Goal: Transaction & Acquisition: Purchase product/service

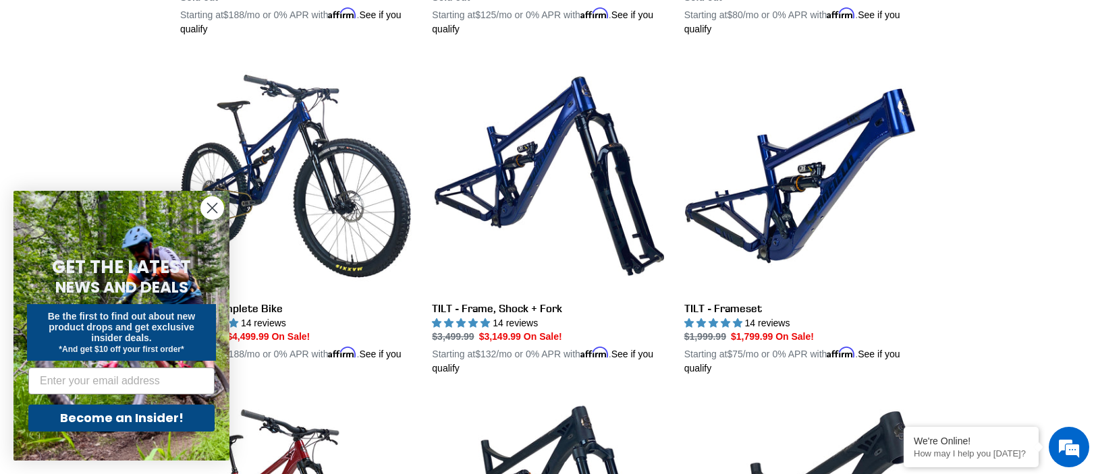
scroll to position [742, 0]
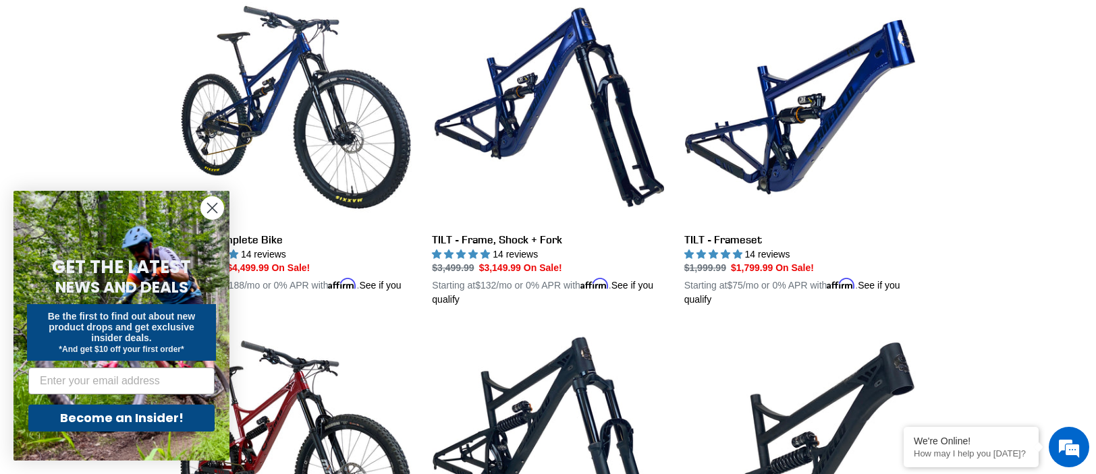
click at [217, 206] on circle "Close dialog" at bounding box center [212, 208] width 22 height 22
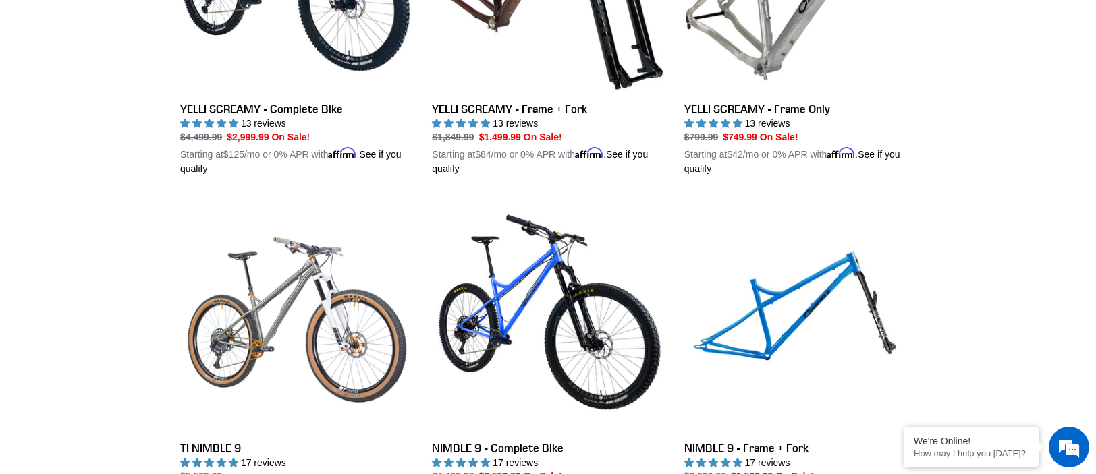
scroll to position [1687, 0]
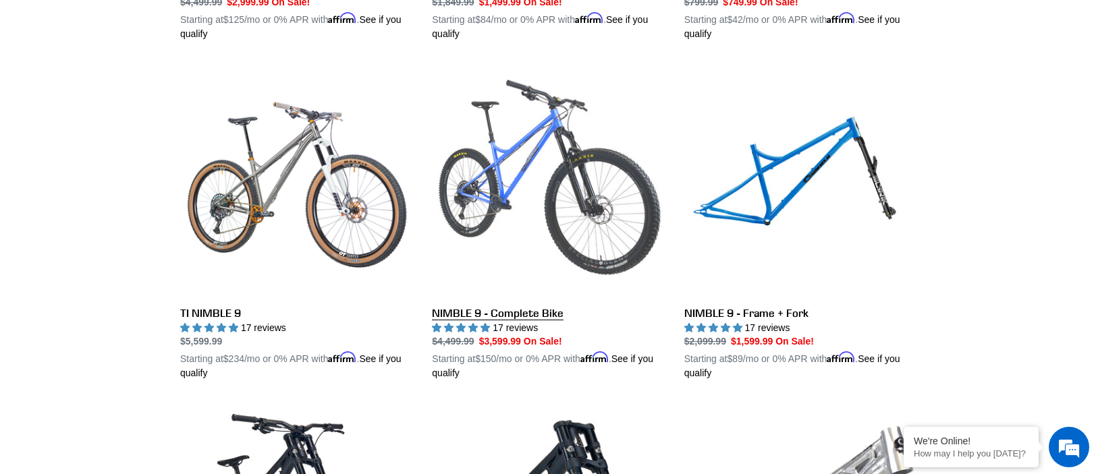
click at [531, 305] on link "NIMBLE 9 - Complete Bike" at bounding box center [547, 223] width 231 height 316
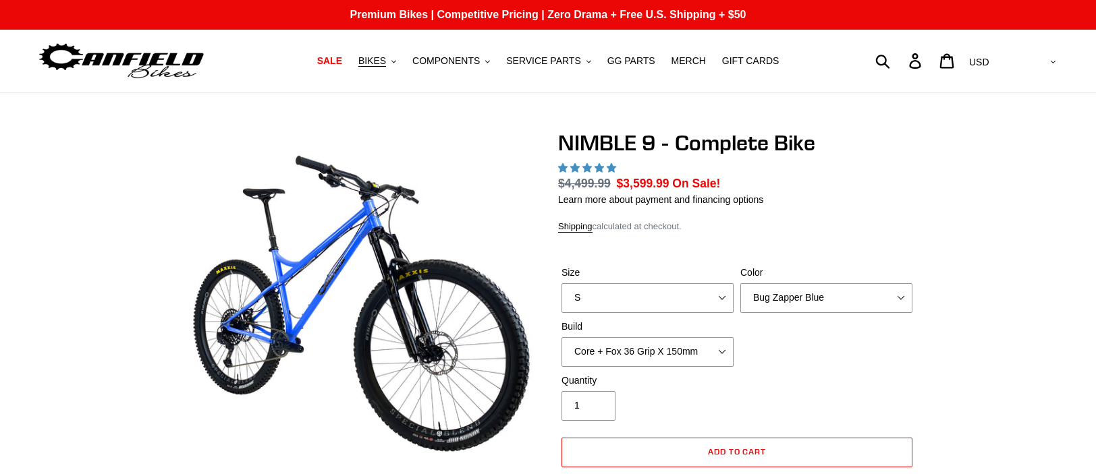
select select "highest-rating"
click at [644, 296] on select "S M L XL" at bounding box center [647, 298] width 172 height 30
select select "XL"
click at [561, 283] on select "S M L XL" at bounding box center [647, 298] width 172 height 30
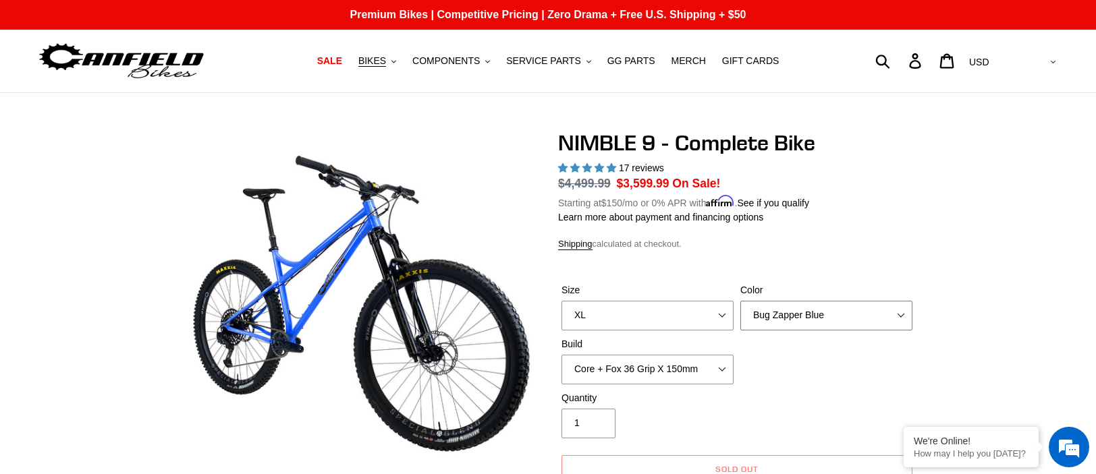
click at [810, 314] on select "Bug Zapper Blue Purple Haze - Sold Out Galaxy Black" at bounding box center [826, 316] width 172 height 30
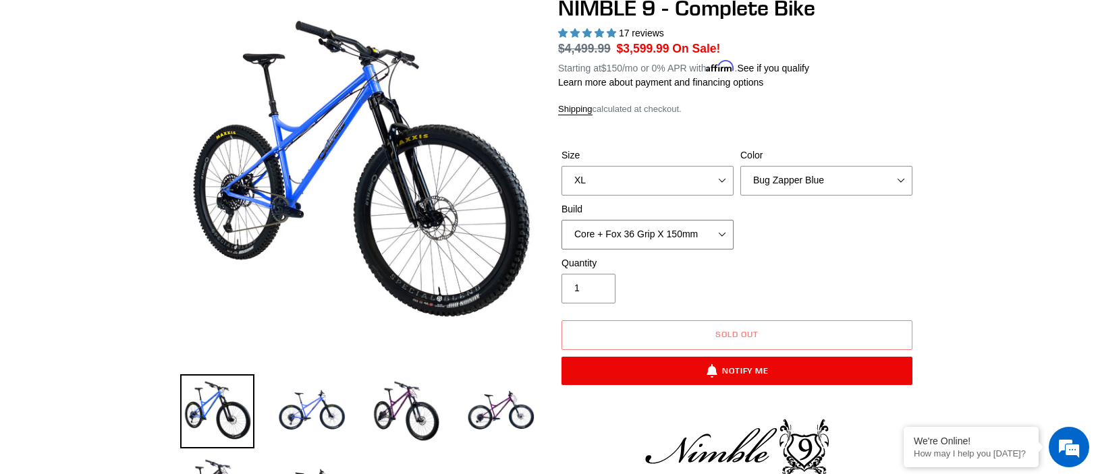
click at [702, 234] on select "Core + Fox 36 Grip X 150mm Pro + Fox 36 Grip X 150mm Core + RockShox Lyrik Ulti…" at bounding box center [647, 235] width 172 height 30
click at [697, 232] on select "Core + Fox 36 Grip X 150mm Pro + Fox 36 Grip X 150mm Core + RockShox Lyrik Ulti…" at bounding box center [647, 235] width 172 height 30
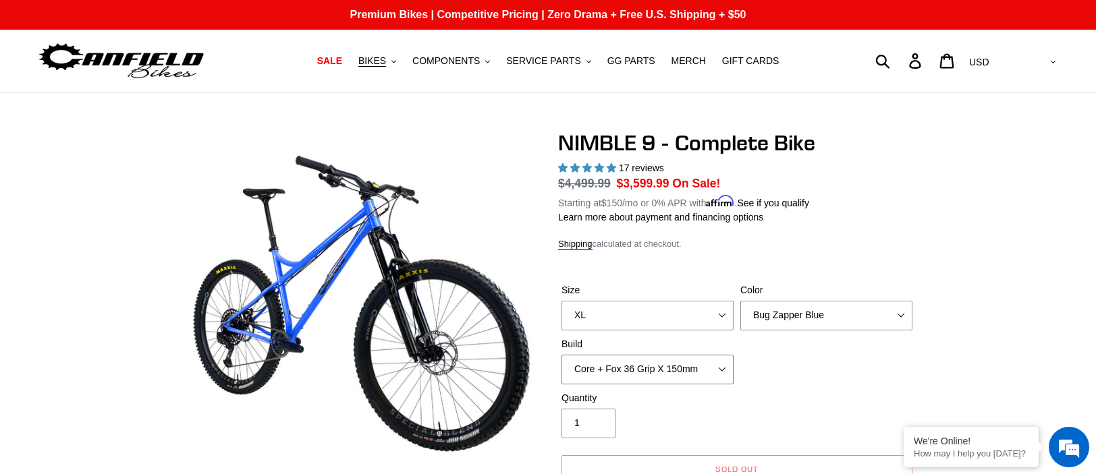
scroll to position [67, 0]
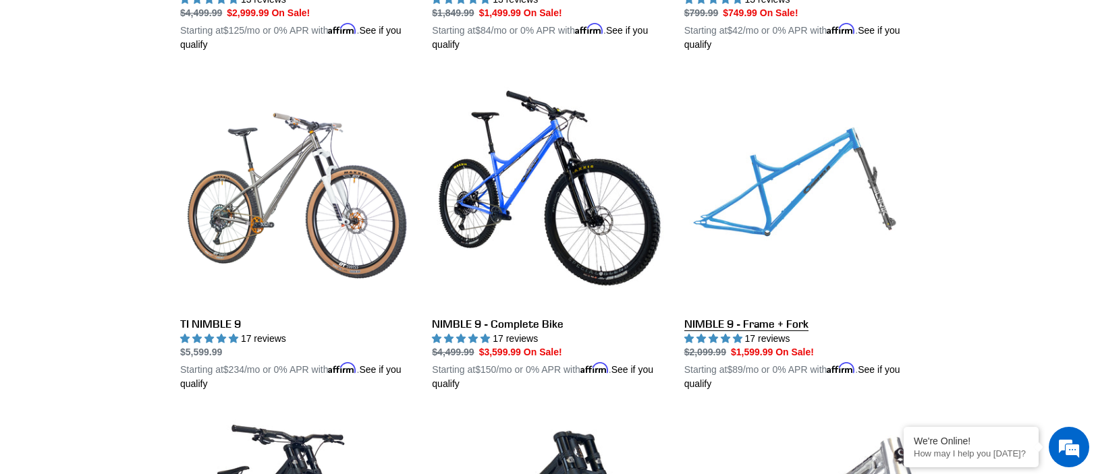
click at [750, 321] on link "NIMBLE 9 - Frame + Fork" at bounding box center [799, 234] width 231 height 316
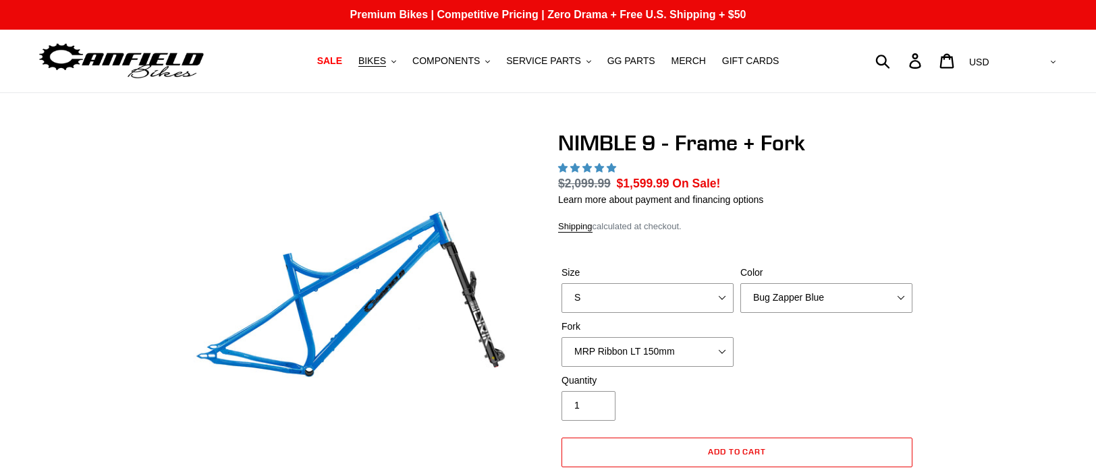
select select "highest-rating"
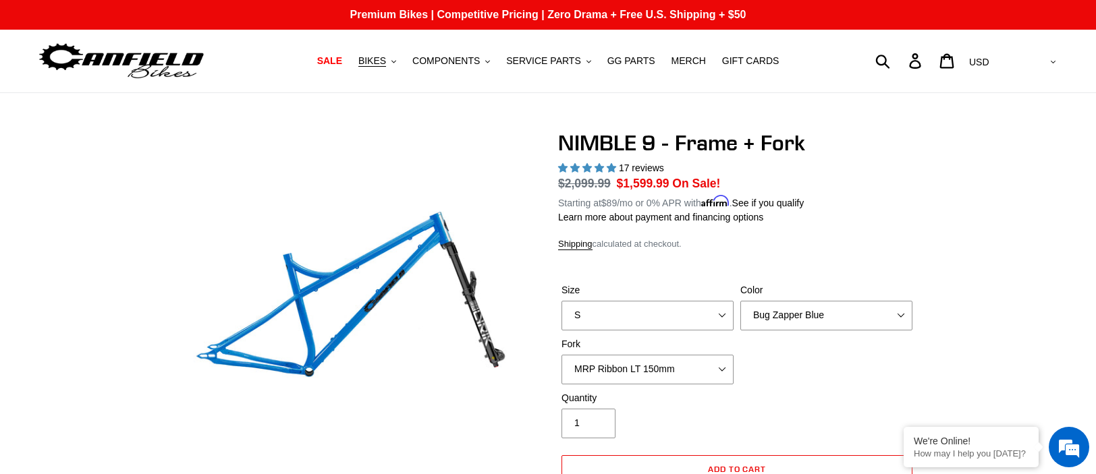
click at [653, 295] on label "Size" at bounding box center [647, 290] width 172 height 14
click at [653, 301] on select "S M L XL" at bounding box center [647, 316] width 172 height 30
click at [644, 314] on select "S M L XL" at bounding box center [647, 316] width 172 height 30
select select "XL"
click at [561, 301] on select "S M L XL" at bounding box center [647, 316] width 172 height 30
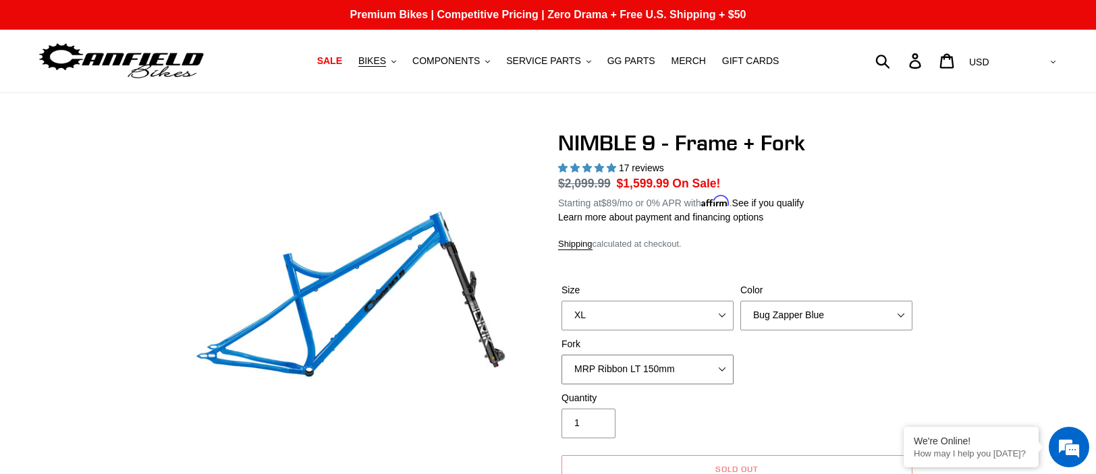
click at [648, 364] on select "MRP Ribbon LT 150mm Fox 36 Factory Grip X 150mm (Special Order) RockShox Lyrik …" at bounding box center [647, 370] width 172 height 30
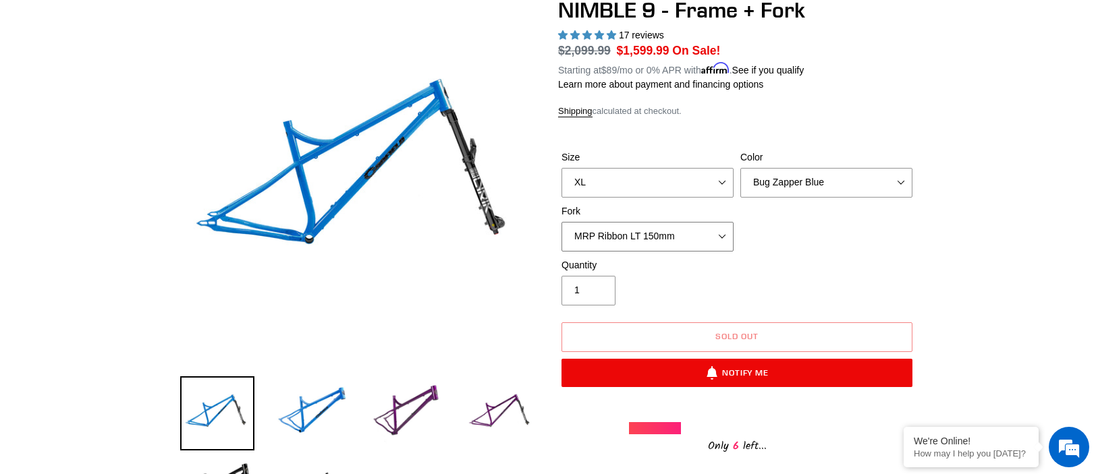
scroll to position [135, 0]
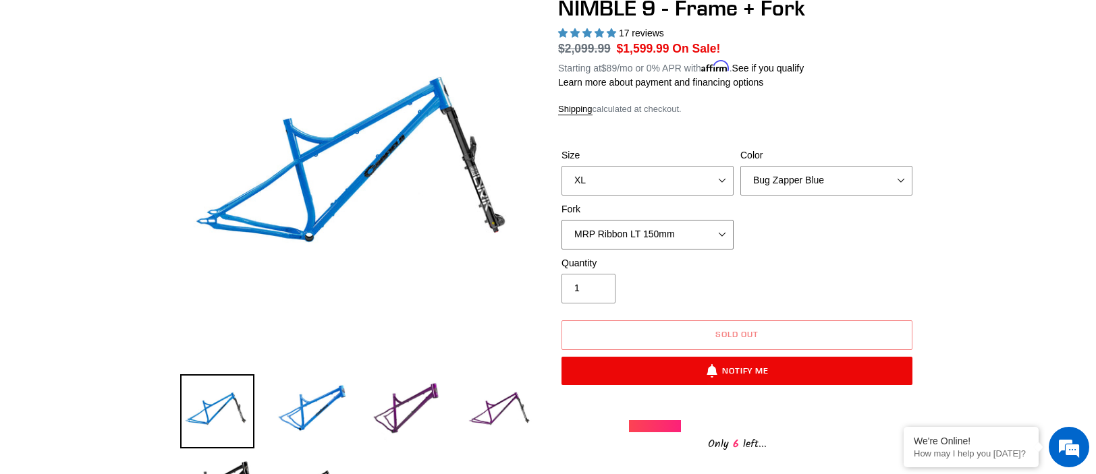
click at [657, 228] on select "MRP Ribbon LT 150mm Fox 36 Factory Grip X 150mm (Special Order) RockShox Lyrik …" at bounding box center [647, 235] width 172 height 30
drag, startPoint x: 897, startPoint y: 252, endPoint x: 899, endPoint y: 260, distance: 7.7
click at [897, 252] on div "Size S M L XL Color Bug Zapper Blue Purple Haze - Sold Out Galaxy Black Fork MR…" at bounding box center [737, 202] width 358 height 108
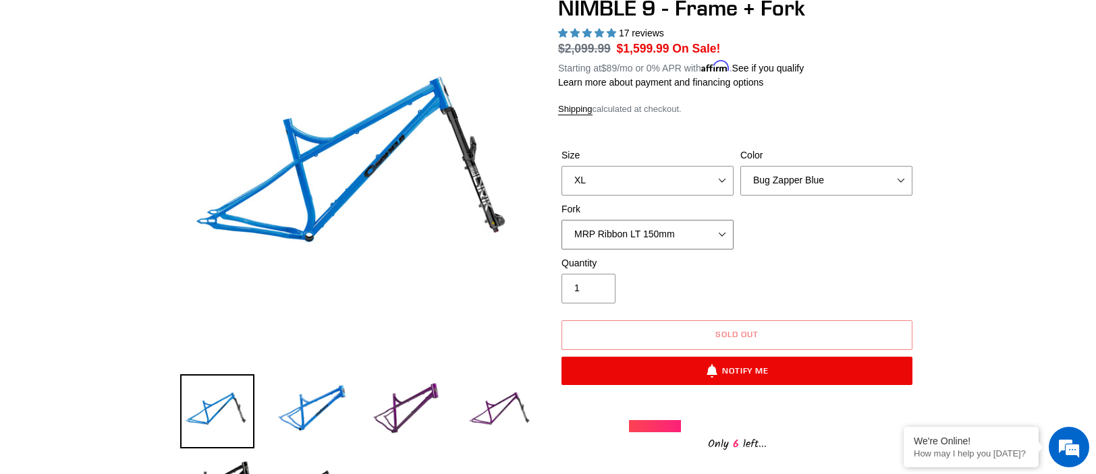
click at [615, 224] on select "MRP Ribbon LT 150mm Fox 36 Factory Grip X 150mm (Special Order) RockShox Lyrik …" at bounding box center [647, 235] width 172 height 30
click at [561, 220] on select "MRP Ribbon LT 150mm Fox 36 Factory Grip X 150mm (Special Order) RockShox Lyrik …" at bounding box center [647, 235] width 172 height 30
click at [651, 238] on select "MRP Ribbon LT 150mm Fox 36 Factory Grip X 150mm (Special Order) RockShox Lyrik …" at bounding box center [647, 235] width 172 height 30
click at [561, 220] on select "MRP Ribbon LT 150mm Fox 36 Factory Grip X 150mm (Special Order) RockShox Lyrik …" at bounding box center [647, 235] width 172 height 30
click at [635, 240] on select "MRP Ribbon LT 150mm Fox 36 Factory Grip X 150mm (Special Order) RockShox Lyrik …" at bounding box center [647, 235] width 172 height 30
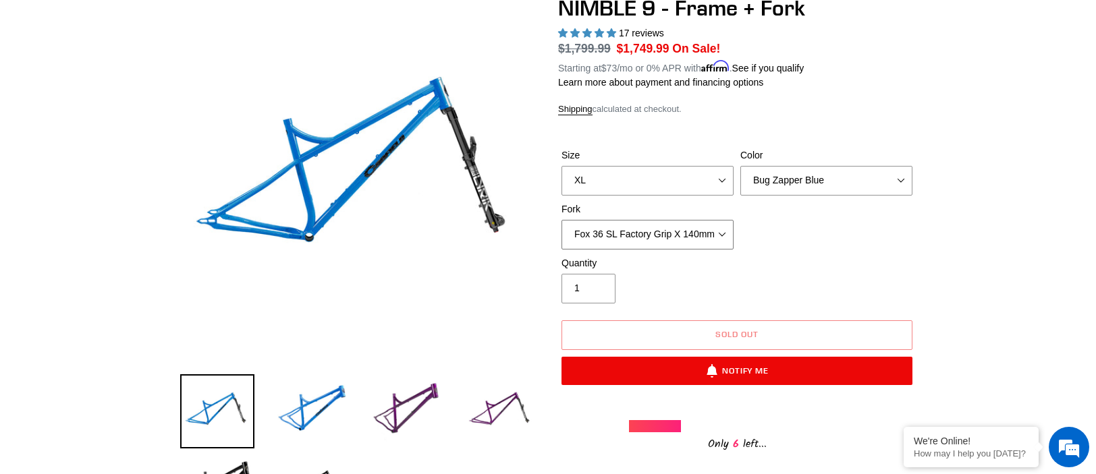
select select "MRP Ribbon LT 150mm"
click at [561, 220] on select "MRP Ribbon LT 150mm Fox 36 Factory Grip X 150mm (Special Order) RockShox Lyrik …" at bounding box center [647, 235] width 172 height 30
click at [868, 179] on select "Bug Zapper Blue Purple Haze - Sold Out Galaxy Black" at bounding box center [826, 181] width 172 height 30
click at [740, 166] on select "Bug Zapper Blue Purple Haze - Sold Out Galaxy Black" at bounding box center [826, 181] width 172 height 30
click at [861, 194] on select "Bug Zapper Blue Purple Haze - Sold Out Galaxy Black" at bounding box center [826, 181] width 172 height 30
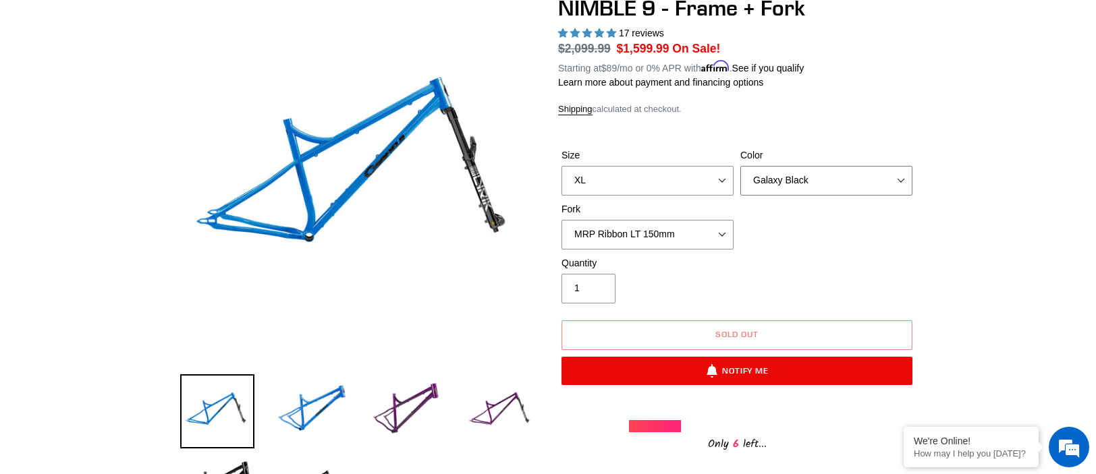
click at [740, 166] on select "Bug Zapper Blue Purple Haze - Sold Out Galaxy Black" at bounding box center [826, 181] width 172 height 30
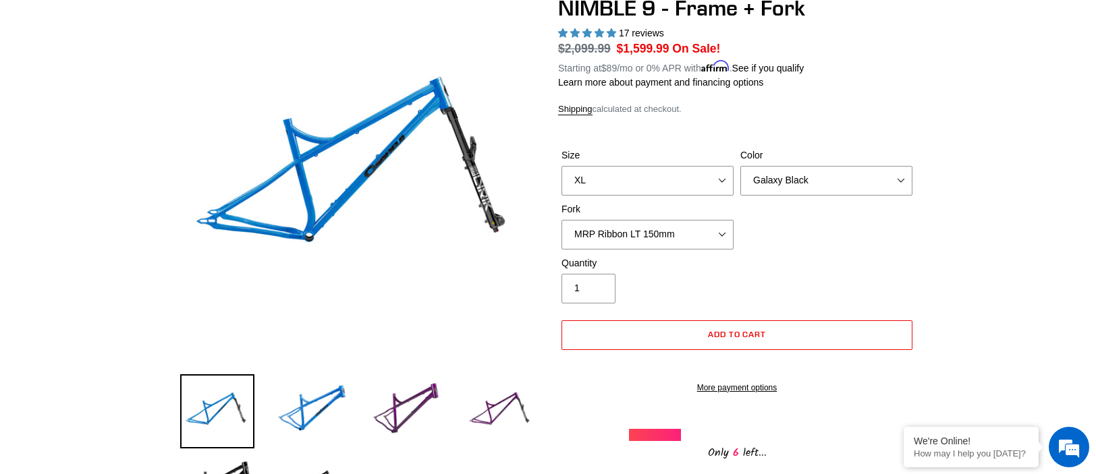
click at [830, 198] on div "Size S M L XL Color Bug Zapper Blue Purple Haze - Sold Out Galaxy Black Fork MR…" at bounding box center [737, 202] width 358 height 108
click at [828, 190] on select "Bug Zapper Blue Purple Haze - Sold Out Galaxy Black" at bounding box center [826, 181] width 172 height 30
select select "Bug Zapper Blue"
click at [740, 166] on select "Bug Zapper Blue Purple Haze - Sold Out Galaxy Black" at bounding box center [826, 181] width 172 height 30
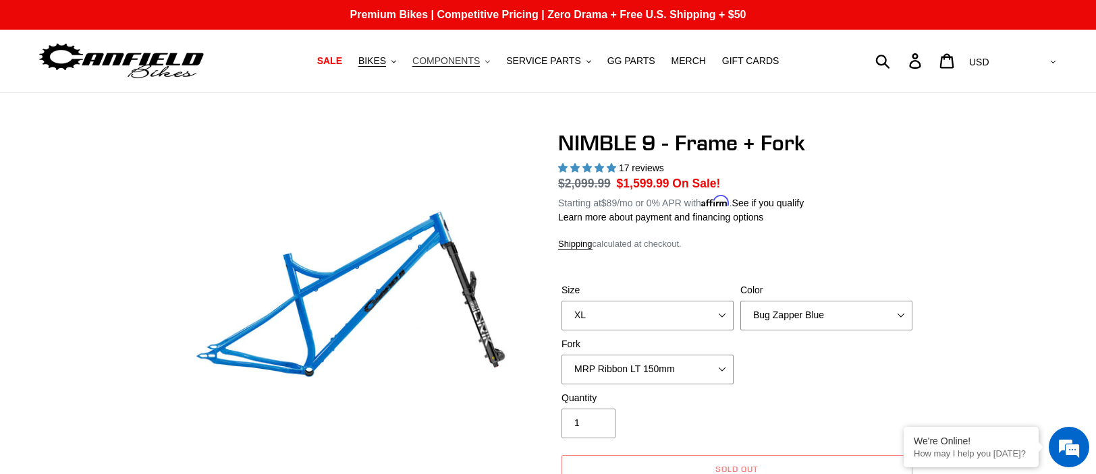
click at [489, 63] on button "COMPONENTS .cls-1{fill:#231f20}" at bounding box center [451, 61] width 91 height 18
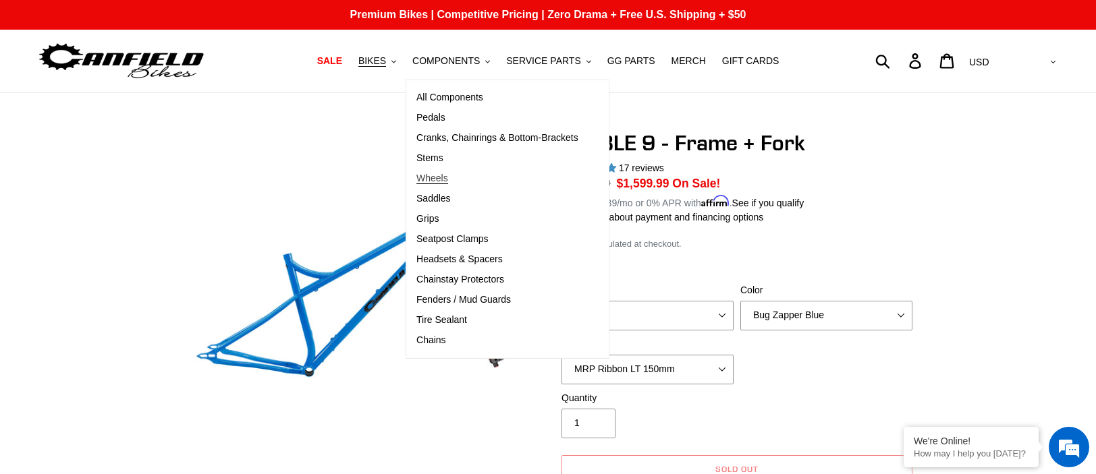
click at [448, 175] on span "Wheels" at bounding box center [432, 178] width 32 height 11
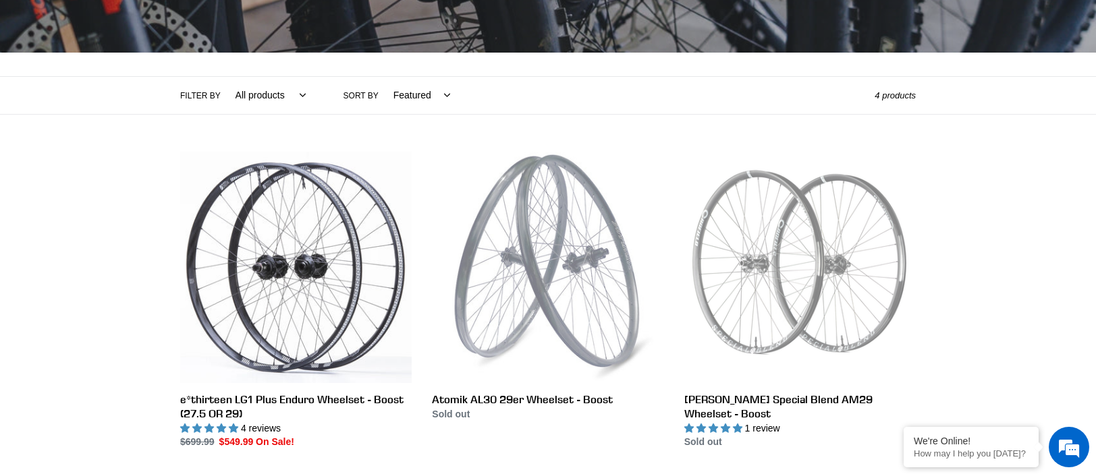
scroll to position [337, 0]
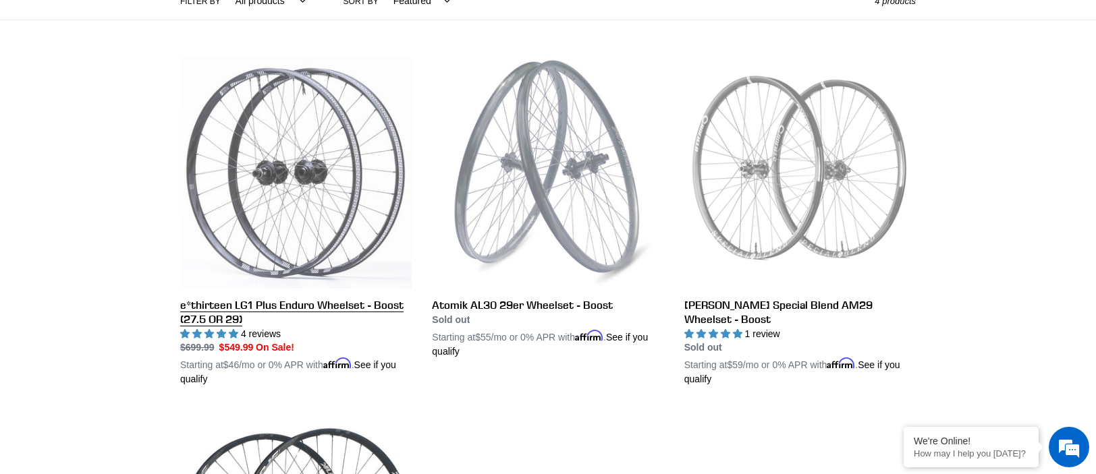
click at [256, 306] on link "e*thirteen LG1 Plus Enduro Wheelset - Boost (27.5 OR 29)" at bounding box center [295, 222] width 231 height 330
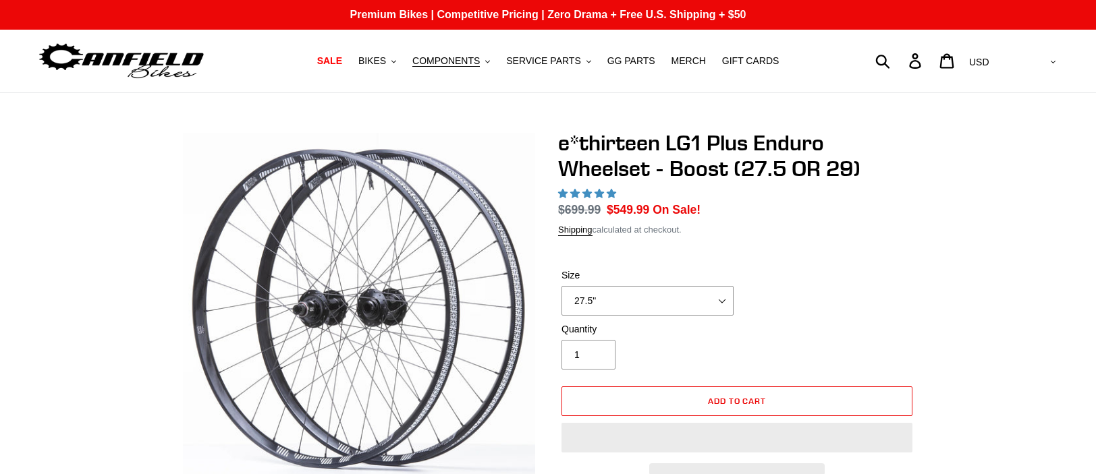
select select "highest-rating"
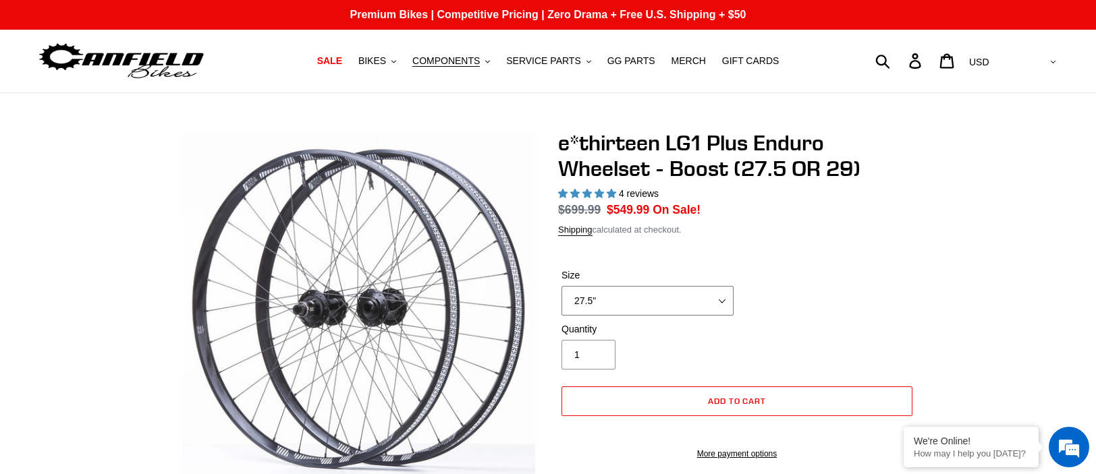
click at [656, 287] on select "27.5" 29"" at bounding box center [647, 301] width 172 height 30
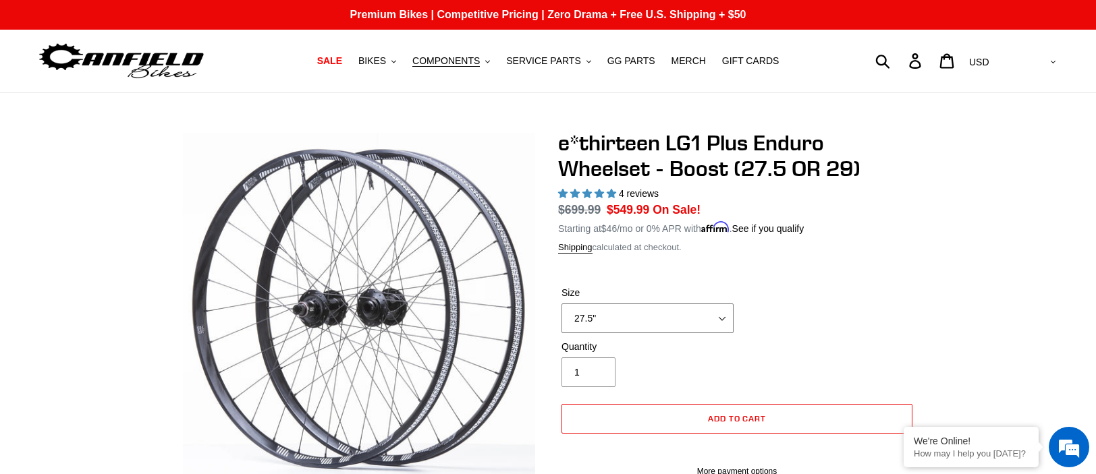
select select "29""
click at [561, 304] on select "27.5" 29"" at bounding box center [647, 319] width 172 height 30
click at [832, 336] on div "Size 27.5" 29"" at bounding box center [737, 313] width 358 height 54
